Goal: Task Accomplishment & Management: Manage account settings

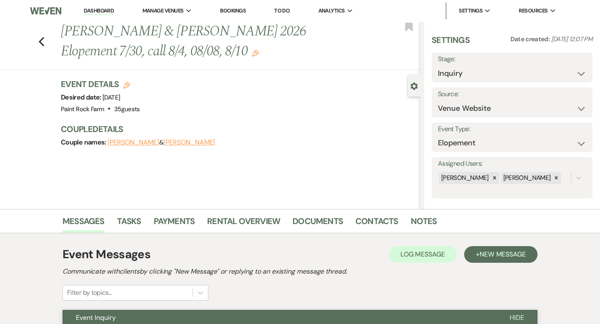
select select "5"
select select "22"
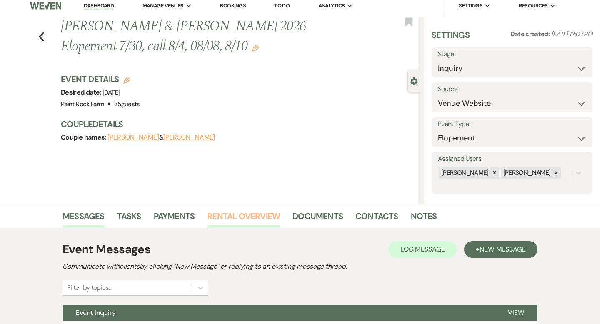
scroll to position [5, 0]
click at [40, 35] on use "button" at bounding box center [41, 36] width 5 height 9
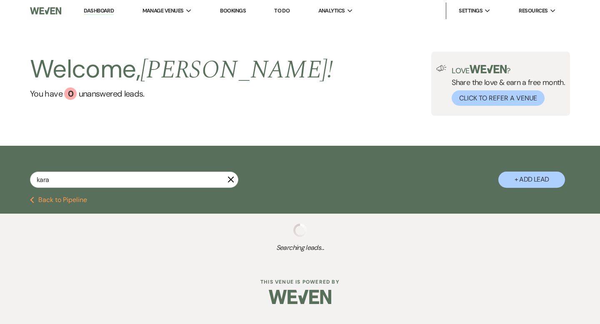
select select "8"
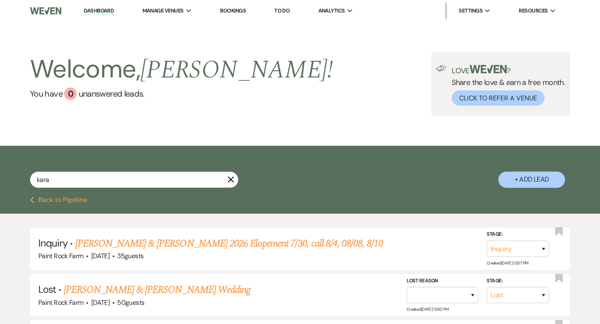
click at [231, 180] on use "button" at bounding box center [231, 180] width 6 height 6
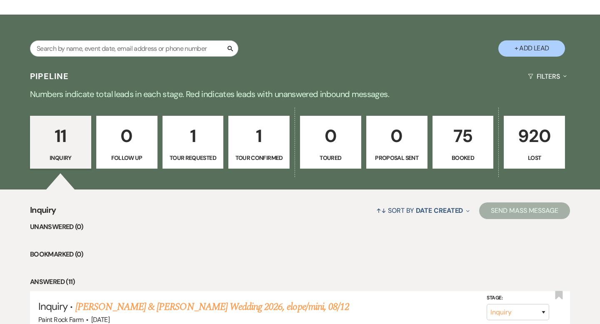
scroll to position [129, 0]
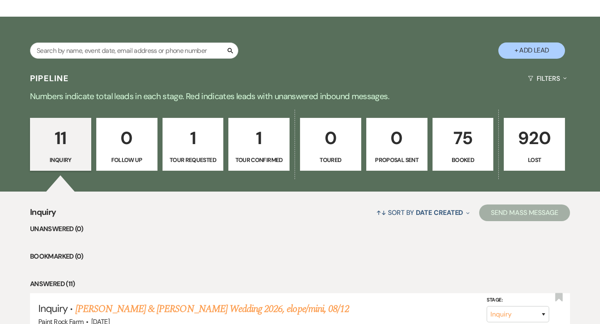
click at [191, 143] on p "1" at bounding box center [193, 138] width 50 height 28
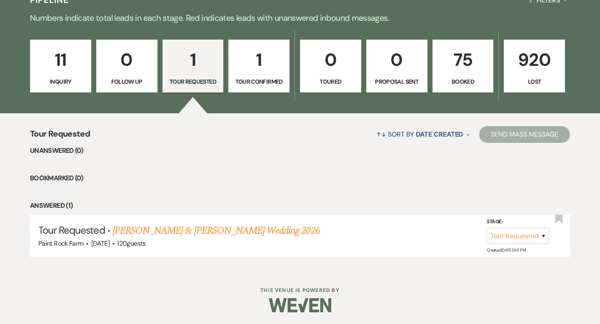
scroll to position [208, 0]
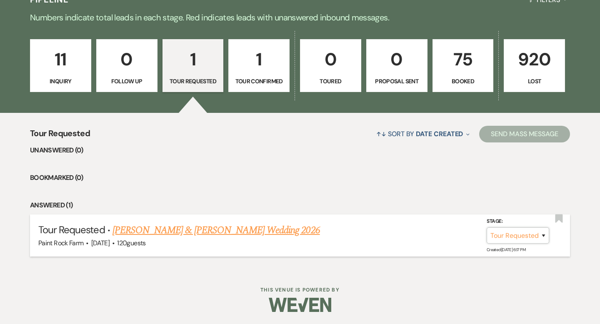
click at [544, 234] on select "Inquiry Follow Up Tour Requested Tour Confirmed Toured Proposal Sent Booked Lost" at bounding box center [518, 236] width 63 height 16
select select "8"
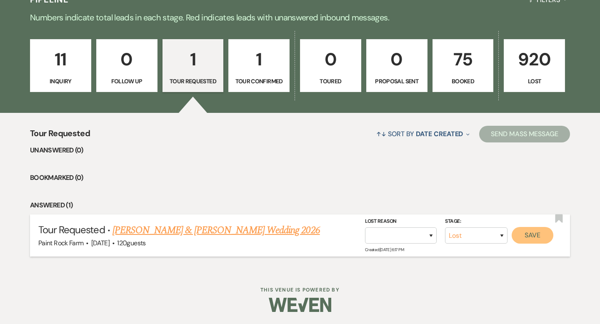
click at [528, 234] on button "Save" at bounding box center [533, 235] width 42 height 17
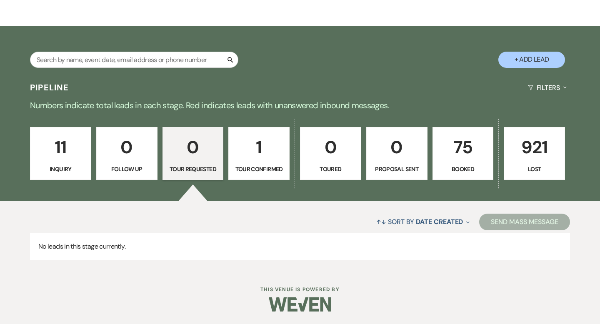
scroll to position [120, 0]
click at [266, 153] on p "1" at bounding box center [259, 147] width 50 height 28
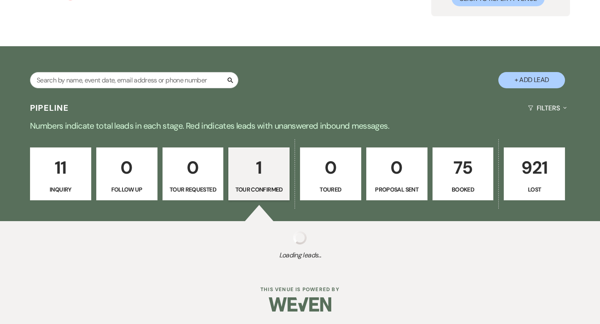
scroll to position [120, 0]
select select "4"
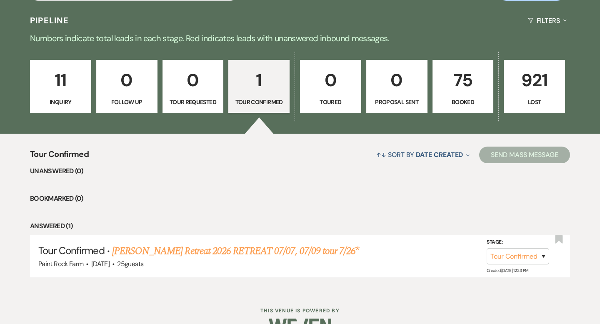
scroll to position [188, 0]
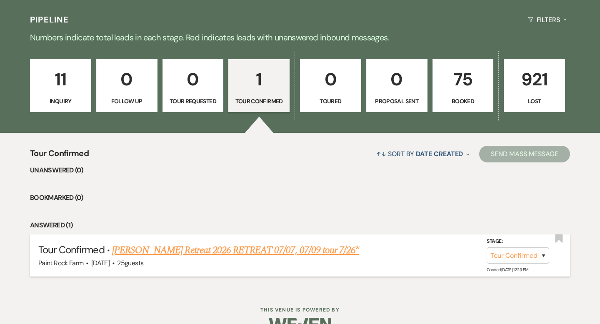
click at [218, 250] on link "[PERSON_NAME] Retreat 2026 RETREAT 07/07, 07/09 tour 7/26*" at bounding box center [235, 250] width 247 height 15
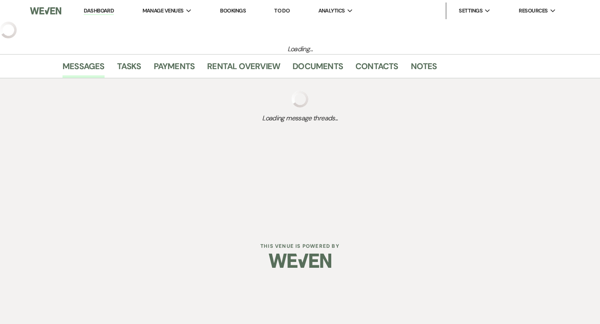
select select "4"
select select "5"
select select "21"
